Goal: Navigation & Orientation: Find specific page/section

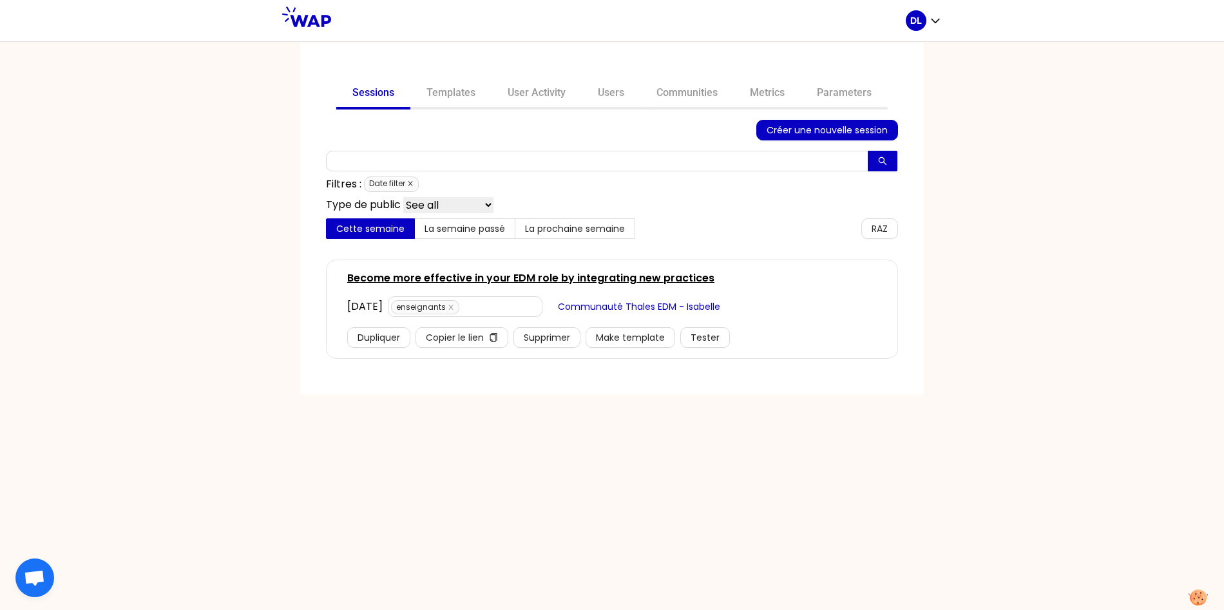
click at [411, 184] on icon "close" at bounding box center [410, 184] width 5 height 5
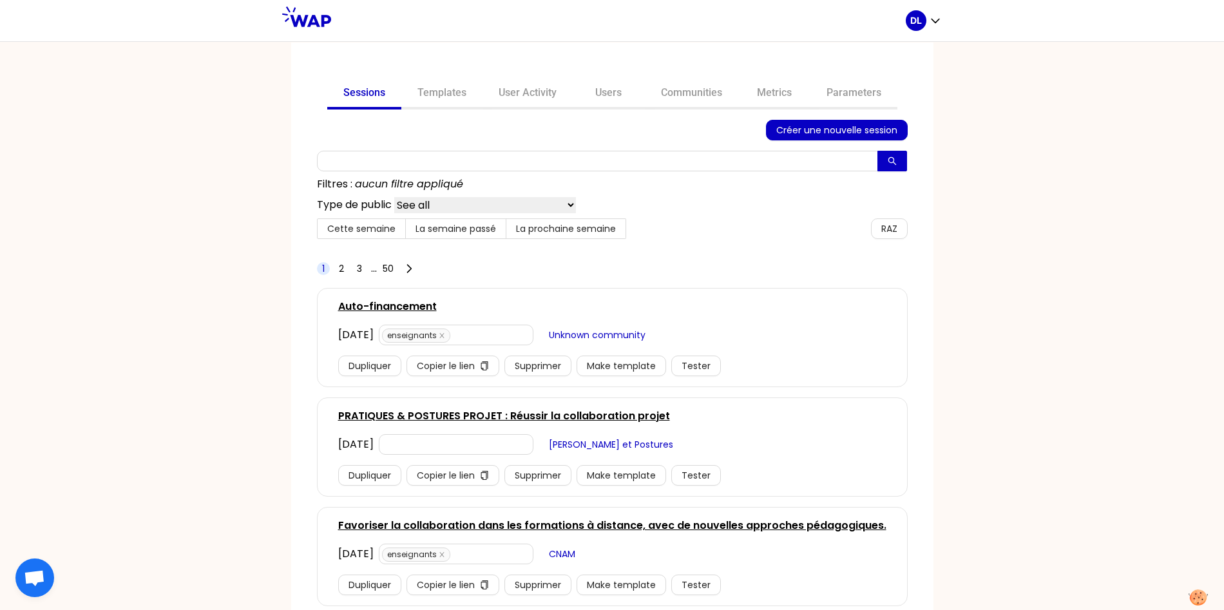
click at [402, 306] on link "Auto-financement" at bounding box center [387, 306] width 99 height 15
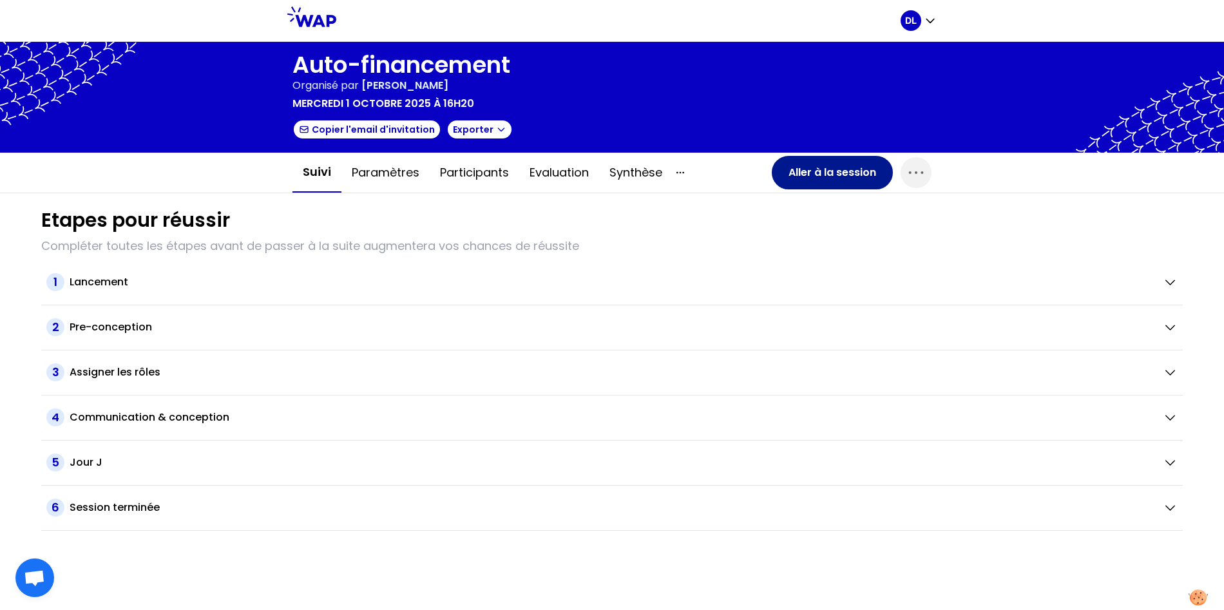
click at [815, 165] on button "Aller à la session" at bounding box center [832, 172] width 121 height 33
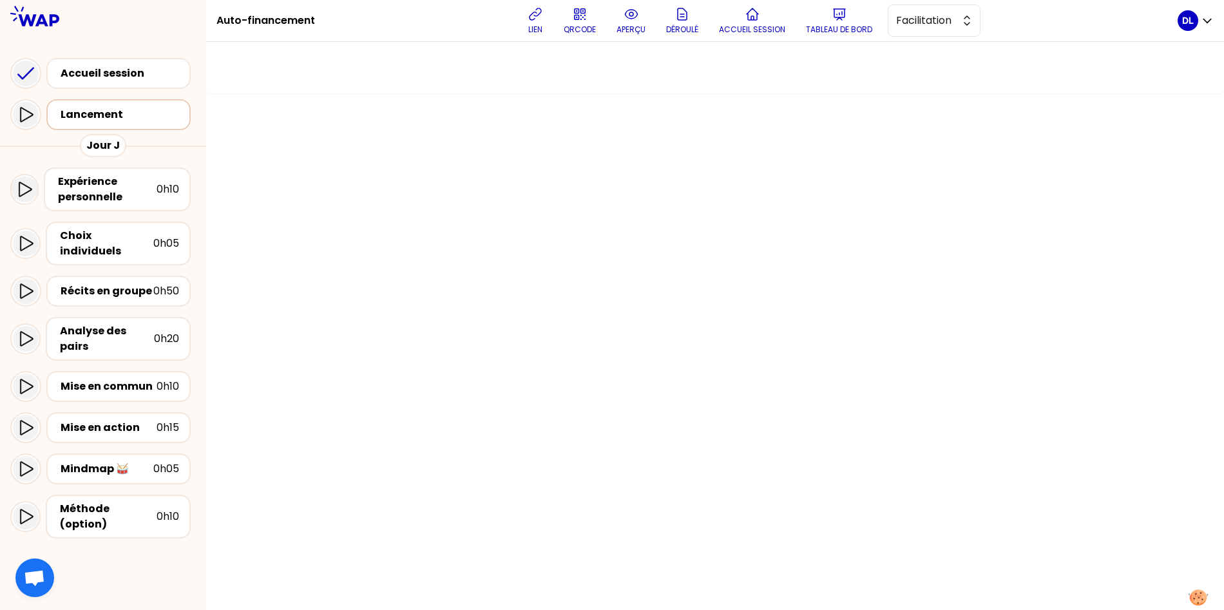
click at [87, 117] on div "Lancement" at bounding box center [123, 114] width 124 height 15
